Goal: Task Accomplishment & Management: Manage account settings

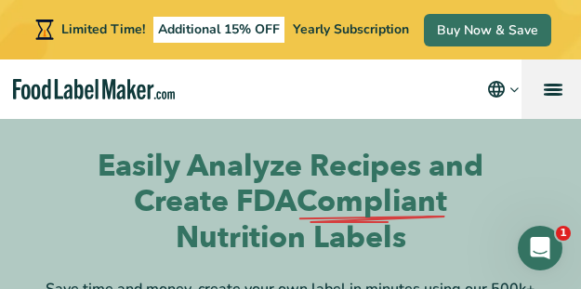
click at [556, 91] on link "menu" at bounding box center [550, 88] width 59 height 59
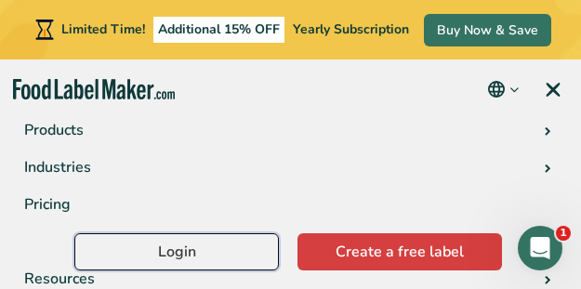
click at [117, 249] on link "Login" at bounding box center [176, 251] width 204 height 37
